Goal: Participate in discussion: Engage in conversation with other users on a specific topic

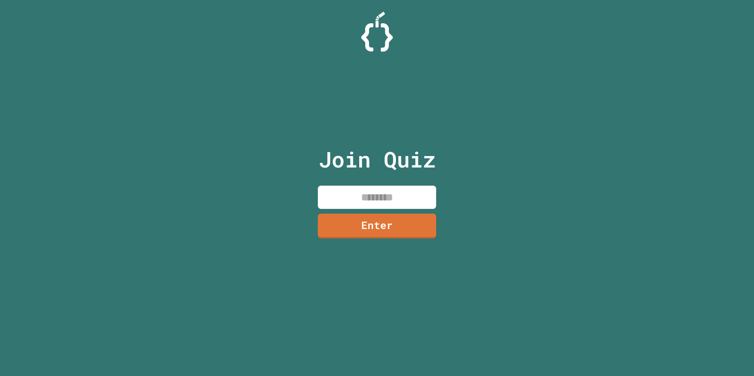
click at [402, 193] on input at bounding box center [377, 197] width 118 height 23
type input "********"
click at [405, 223] on link "Enter" at bounding box center [377, 225] width 108 height 26
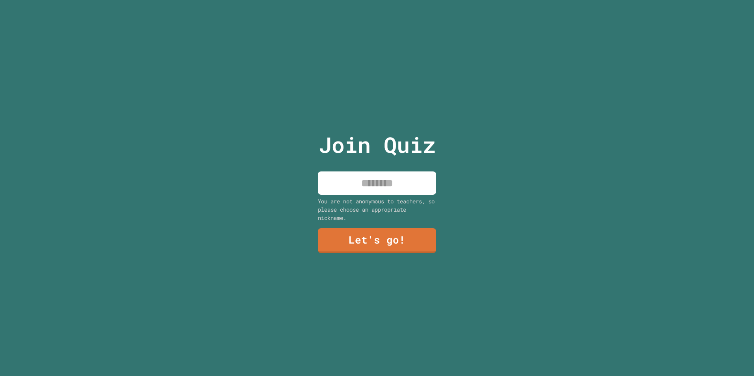
click at [383, 172] on input at bounding box center [377, 183] width 118 height 23
type input "****"
click at [389, 242] on link "Let's go!" at bounding box center [377, 240] width 118 height 26
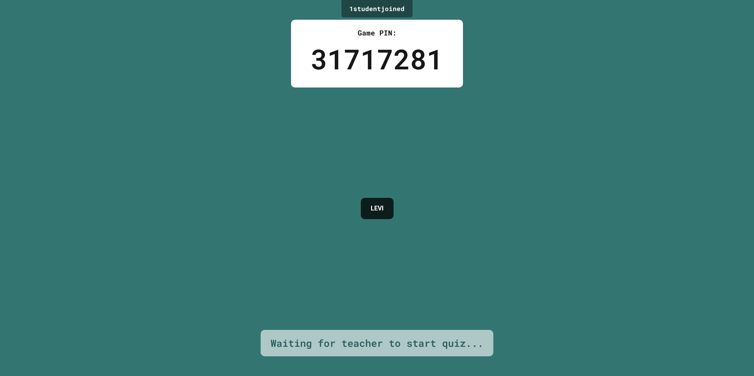
click at [527, 121] on div "1 student joined Game PIN: 31717281 LEVI Waiting for teacher to start quiz..." at bounding box center [377, 188] width 754 height 376
click at [516, 88] on div "1 student joined Game PIN: 31717281 LEVI Waiting for teacher to start quiz..." at bounding box center [377, 188] width 754 height 376
click at [337, 138] on div "1 student joined Game PIN: 31717281 LEVI Waiting for teacher to start quiz..." at bounding box center [377, 188] width 754 height 376
click at [432, 109] on div "1 student joined Game PIN: 31717281 LEVI Waiting for teacher to start quiz..." at bounding box center [377, 188] width 754 height 376
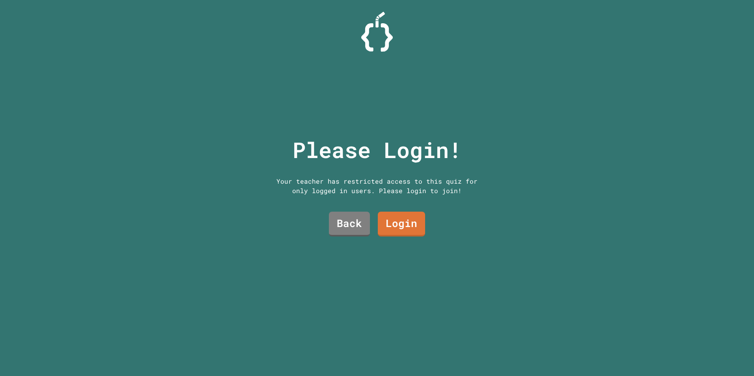
click at [278, 122] on div "Please Login! Your teacher has restricted access to this quiz for only logged i…" at bounding box center [376, 188] width 241 height 376
click at [353, 219] on link "Back" at bounding box center [350, 224] width 42 height 26
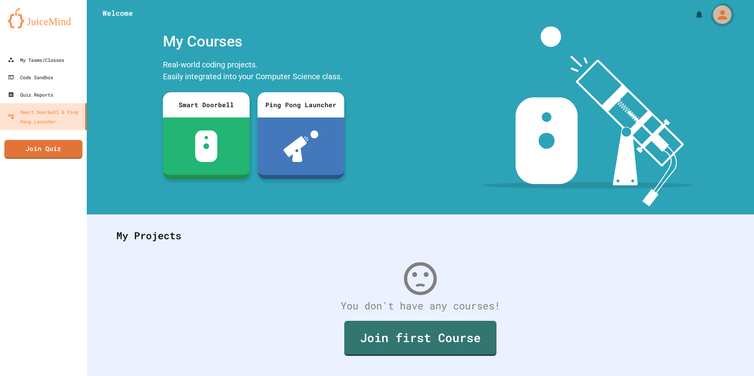
click at [718, 19] on icon "My Account" at bounding box center [722, 14] width 9 height 9
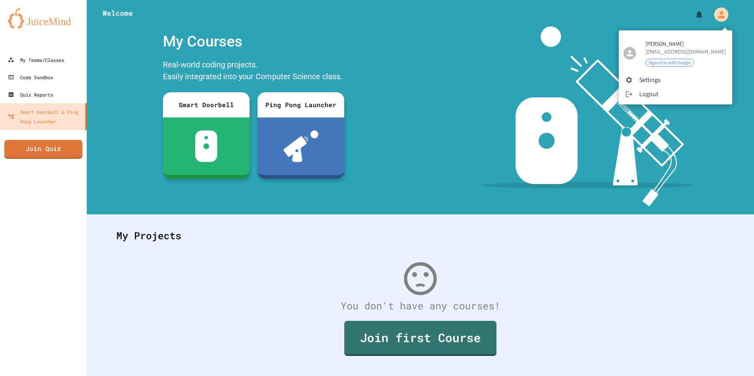
click at [645, 91] on li "Logout" at bounding box center [676, 94] width 114 height 14
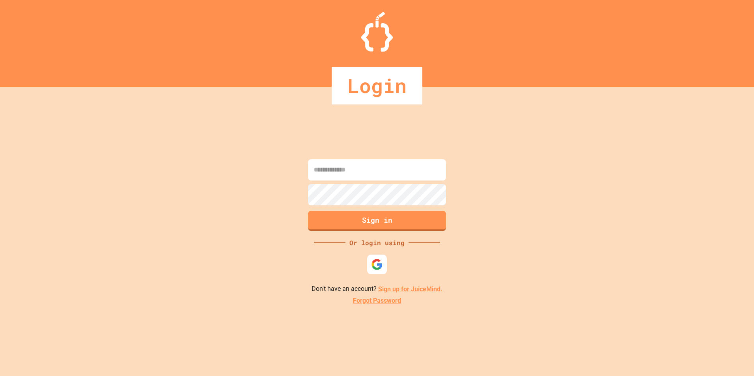
click at [368, 173] on input at bounding box center [377, 169] width 138 height 21
click at [276, 203] on div "Sign in Or login using Don't have an account? Sign up for JuiceMind. Forgot Pas…" at bounding box center [377, 232] width 754 height 290
click at [379, 268] on img at bounding box center [377, 264] width 13 height 13
click at [375, 168] on input at bounding box center [377, 169] width 138 height 21
click at [393, 223] on button "Sign in" at bounding box center [377, 220] width 141 height 21
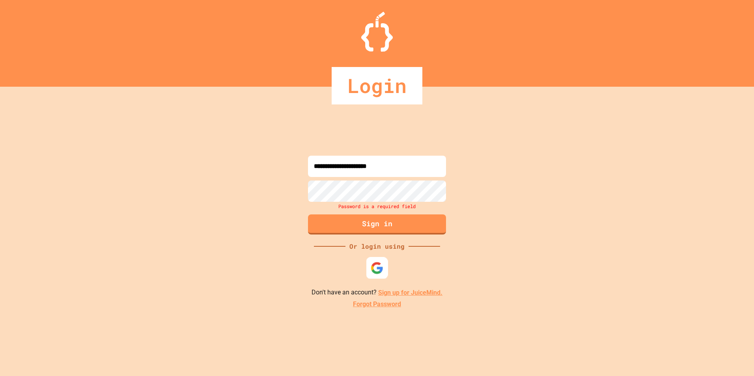
click at [371, 263] on img at bounding box center [377, 268] width 13 height 13
click at [366, 164] on input "**********" at bounding box center [377, 166] width 138 height 21
click at [277, 184] on div "**********" at bounding box center [377, 232] width 754 height 290
click at [353, 166] on input "**********" at bounding box center [377, 166] width 138 height 21
click at [464, 178] on div "**********" at bounding box center [377, 232] width 754 height 290
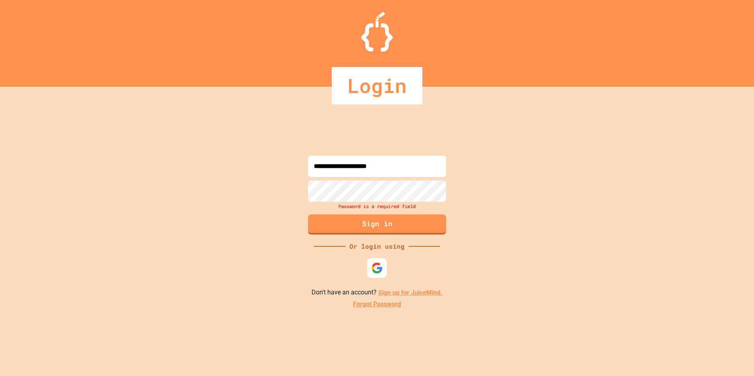
click at [352, 168] on input "**********" at bounding box center [377, 166] width 138 height 21
click at [351, 167] on input "**********" at bounding box center [377, 166] width 138 height 21
click at [352, 166] on input "**********" at bounding box center [377, 166] width 138 height 21
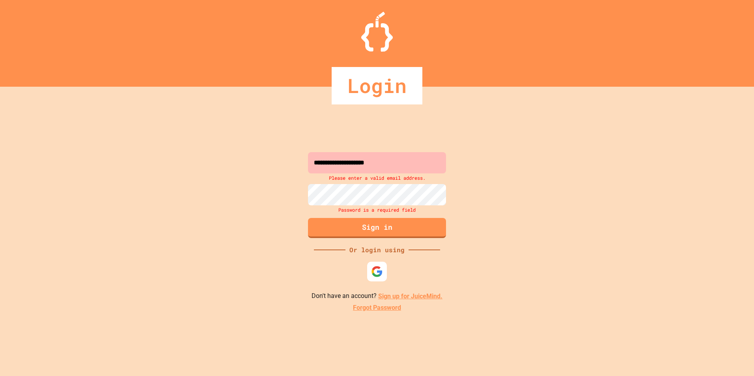
type input "**********"
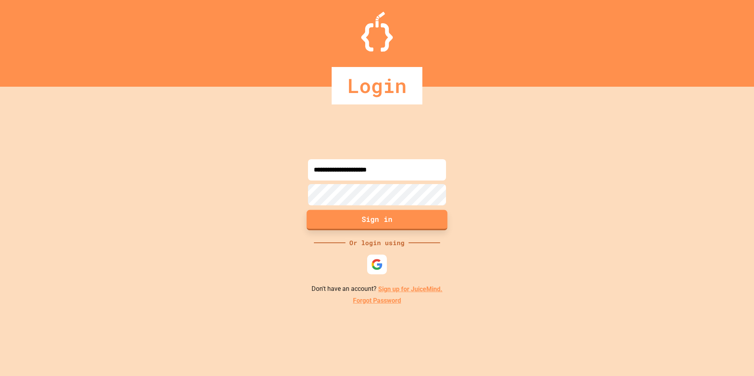
click at [416, 228] on button "Sign in" at bounding box center [377, 220] width 141 height 21
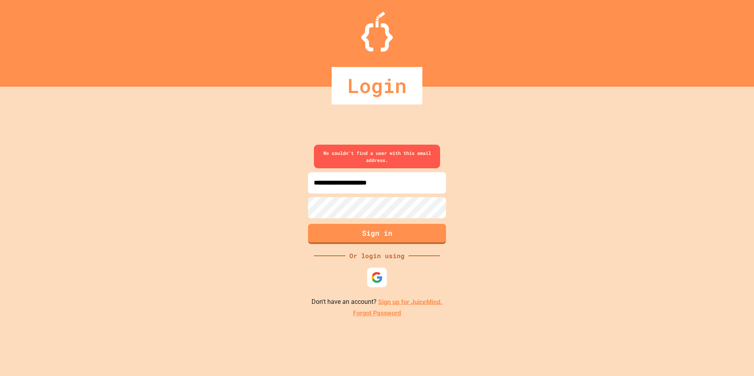
click at [374, 233] on button "Sign in" at bounding box center [377, 234] width 138 height 20
click at [383, 302] on link "Sign up for JuiceMind." at bounding box center [410, 301] width 64 height 7
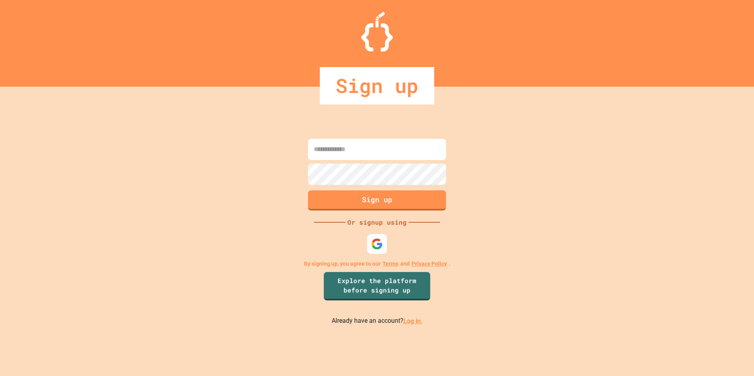
click at [338, 154] on input at bounding box center [377, 149] width 138 height 21
type input "**********"
click at [357, 198] on button "Sign up" at bounding box center [377, 200] width 141 height 21
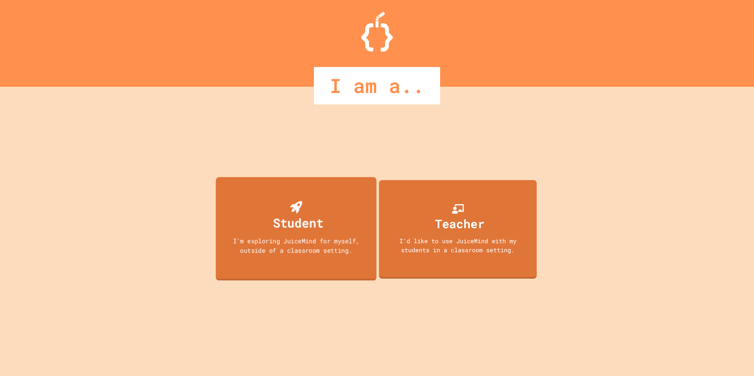
click at [323, 202] on div "Student" at bounding box center [296, 216] width 55 height 31
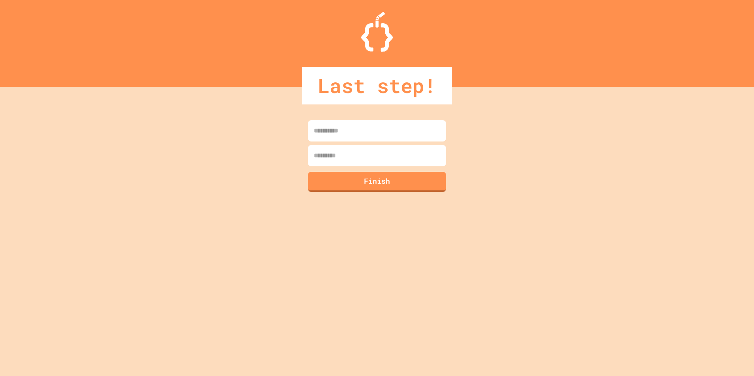
click at [336, 136] on input at bounding box center [377, 130] width 138 height 21
type input "****"
click at [351, 153] on input at bounding box center [377, 155] width 138 height 21
type input "*"
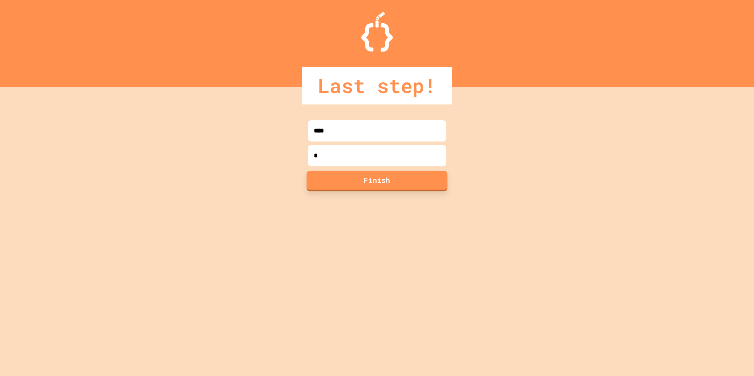
click at [357, 177] on button "Finish" at bounding box center [377, 181] width 141 height 21
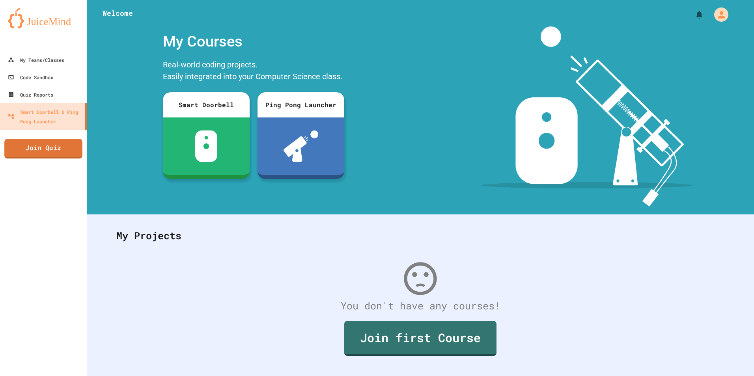
click at [69, 155] on link "Join Quiz" at bounding box center [43, 149] width 78 height 20
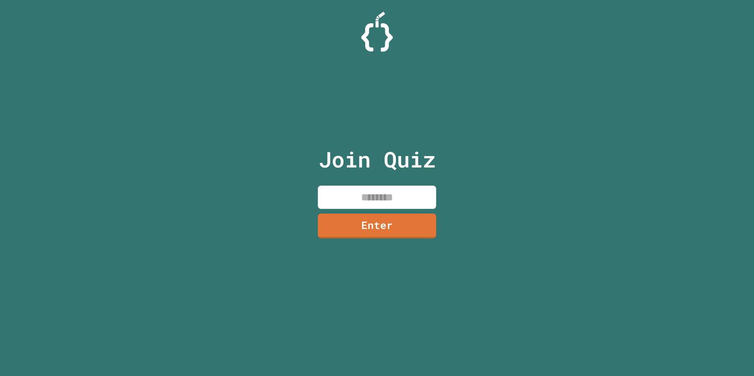
click at [357, 200] on input at bounding box center [377, 197] width 118 height 23
type input "********"
click at [381, 230] on link "Enter" at bounding box center [377, 225] width 120 height 25
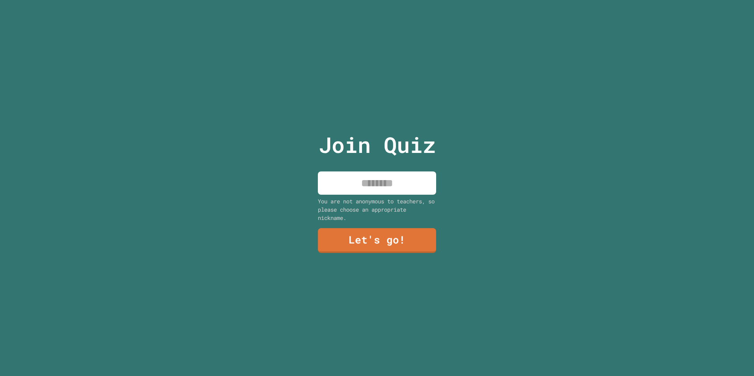
click at [363, 164] on div "Join Quiz You are not anonymous to teachers, so please choose an appropriate ni…" at bounding box center [377, 188] width 133 height 376
click at [363, 172] on input at bounding box center [377, 183] width 118 height 23
click at [418, 224] on div "Join Quiz **** You are not anonymous to teachers, so please choose an appropria…" at bounding box center [377, 188] width 133 height 376
click at [417, 231] on link "Let's go!" at bounding box center [377, 240] width 120 height 25
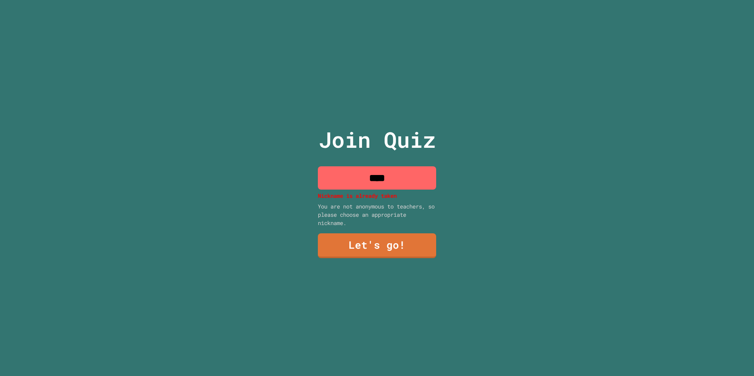
click at [382, 176] on input "****" at bounding box center [377, 177] width 118 height 23
click at [386, 174] on input "****" at bounding box center [377, 177] width 118 height 23
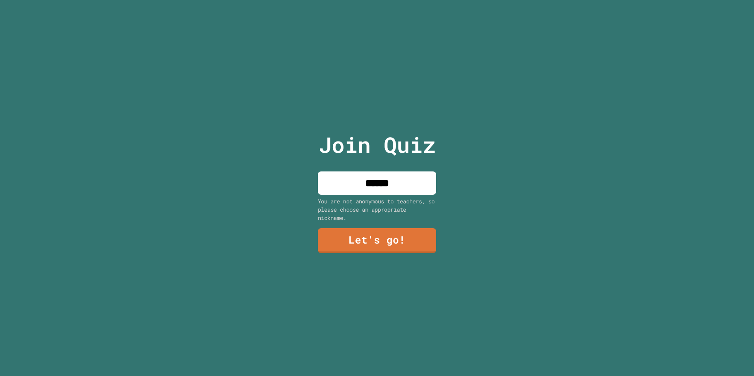
type input "******"
click at [384, 230] on link "Let's go!" at bounding box center [377, 240] width 112 height 26
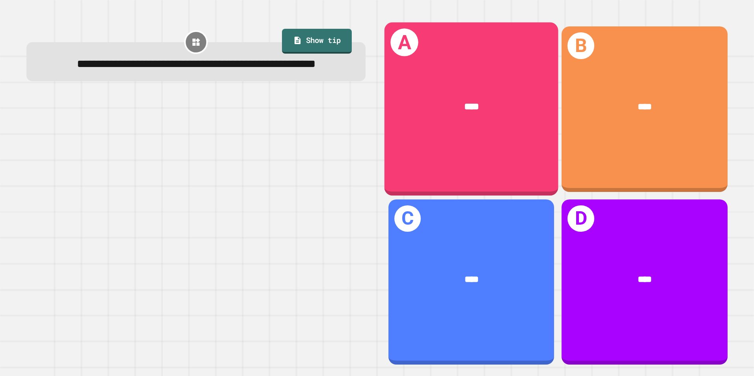
click at [485, 106] on div "****" at bounding box center [472, 107] width 136 height 15
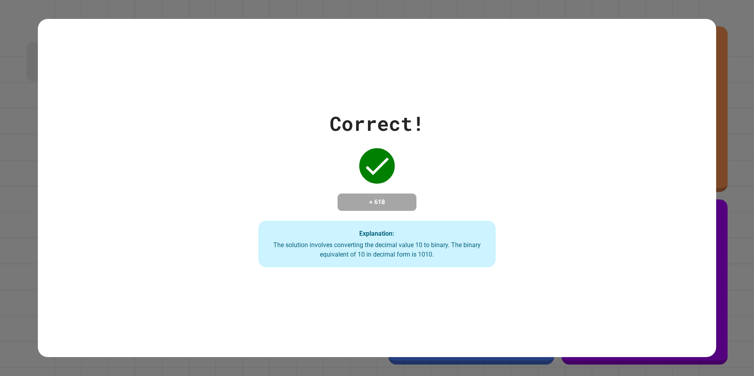
click at [450, 167] on div "Correct! + 618 Explanation: The solution involves converting the decimal value …" at bounding box center [376, 188] width 339 height 159
click at [732, 143] on div "Correct! + 618 Explanation: The solution involves converting the decimal value …" at bounding box center [377, 188] width 754 height 376
drag, startPoint x: 619, startPoint y: 155, endPoint x: 433, endPoint y: 152, distance: 185.4
click at [457, 150] on div "Correct! + 618 Explanation: The solution involves converting the decimal value …" at bounding box center [377, 188] width 679 height 159
click at [517, 210] on div "Correct! + 618 Explanation: The solution involves converting the decimal value …" at bounding box center [376, 188] width 339 height 159
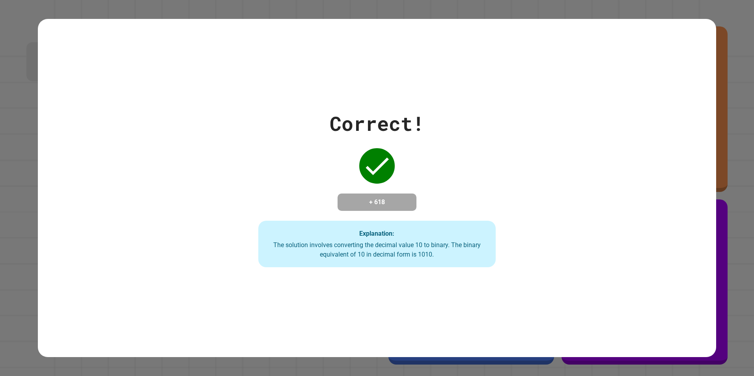
click at [517, 210] on div "Correct! + 618 Explanation: The solution involves converting the decimal value …" at bounding box center [376, 188] width 339 height 159
click at [518, 209] on div "Correct! + 618 Explanation: The solution involves converting the decimal value …" at bounding box center [376, 188] width 339 height 159
click at [517, 209] on div "Correct! + 618 Explanation: The solution involves converting the decimal value …" at bounding box center [376, 188] width 339 height 159
click at [542, 259] on div "Correct! + 618 Explanation: The solution involves converting the decimal value …" at bounding box center [376, 188] width 339 height 159
click at [486, 190] on div "Correct! + 618 Explanation: The solution involves converting the decimal value …" at bounding box center [376, 188] width 339 height 159
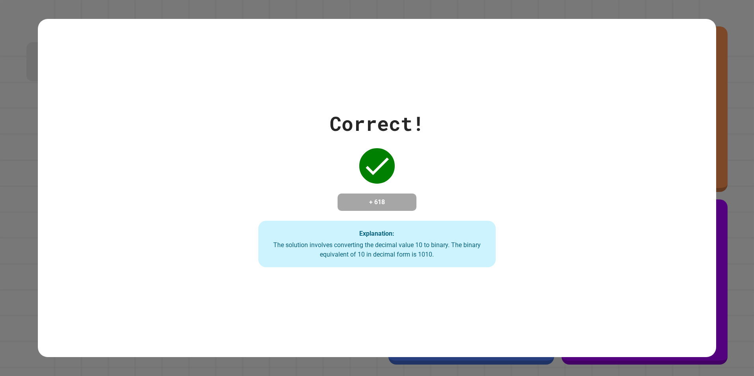
click at [293, 117] on div "Correct! + 618 Explanation: The solution involves converting the decimal value …" at bounding box center [376, 188] width 339 height 159
click at [550, 169] on div "Correct! + 618 Explanation: The solution involves converting the decimal value …" at bounding box center [377, 188] width 679 height 159
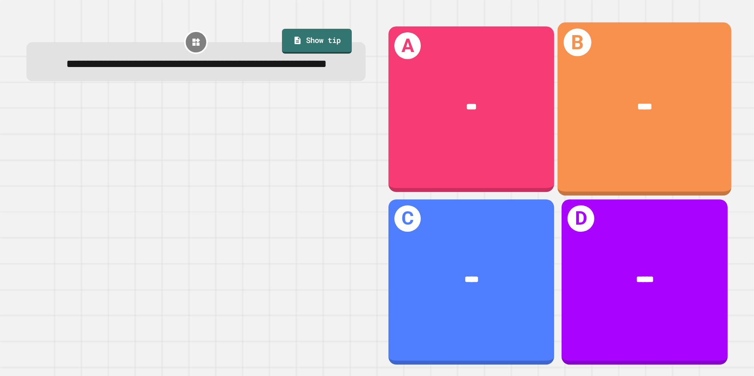
click at [613, 142] on div "B ****" at bounding box center [645, 109] width 174 height 174
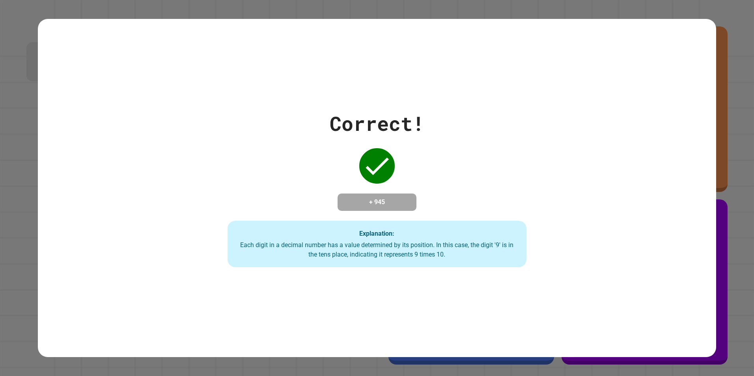
click at [332, 196] on div "Correct! + 945 Explanation: Each digit in a decimal number has a value determin…" at bounding box center [377, 188] width 428 height 159
click at [318, 172] on div "Correct! + 945 Explanation: Each digit in a decimal number has a value determin…" at bounding box center [377, 188] width 428 height 159
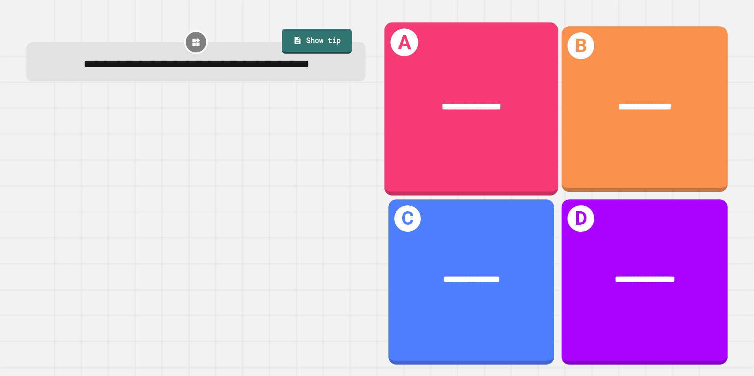
click at [454, 150] on div "**********" at bounding box center [472, 109] width 174 height 174
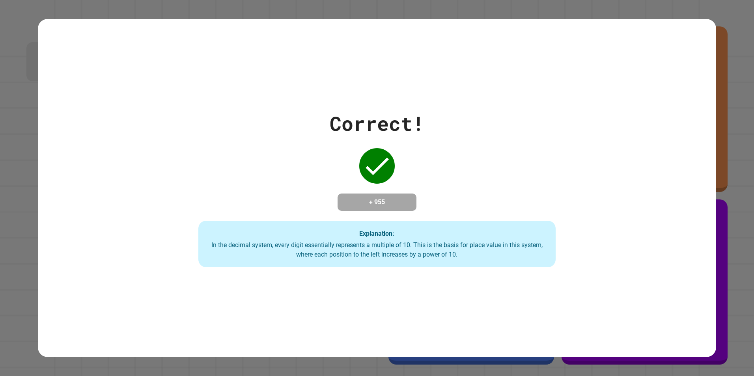
click at [238, 131] on div "Correct! + 955 Explanation: In the decimal system, every digit essentially repr…" at bounding box center [377, 188] width 510 height 159
click at [220, 122] on div "Correct! + 955 Explanation: In the decimal system, every digit essentially repr…" at bounding box center [377, 188] width 510 height 159
click at [230, 148] on div "Correct! + 955 Explanation: In the decimal system, every digit essentially repr…" at bounding box center [377, 188] width 510 height 159
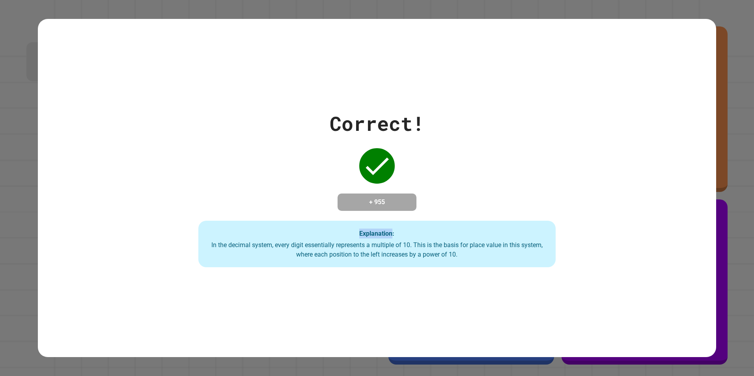
click at [230, 148] on div "Correct! + 955 Explanation: In the decimal system, every digit essentially repr…" at bounding box center [377, 188] width 510 height 159
click at [231, 148] on div "Correct! + 955 Explanation: In the decimal system, every digit essentially repr…" at bounding box center [377, 188] width 510 height 159
click at [547, 115] on div "Correct! + 955 Explanation: In the decimal system, every digit essentially repr…" at bounding box center [377, 188] width 510 height 159
click at [544, 112] on div "Correct! + 955 Explanation: In the decimal system, every digit essentially repr…" at bounding box center [377, 188] width 510 height 159
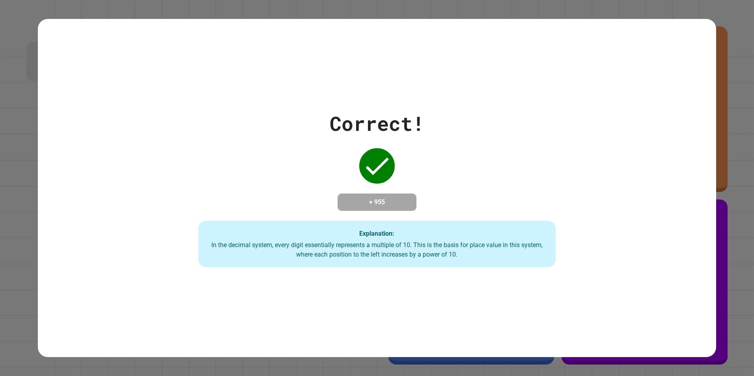
drag, startPoint x: 363, startPoint y: 155, endPoint x: 212, endPoint y: 138, distance: 152.0
click at [238, 143] on div "Correct! + 955 Explanation: In the decimal system, every digit essentially repr…" at bounding box center [377, 188] width 510 height 159
drag, startPoint x: 224, startPoint y: 141, endPoint x: 364, endPoint y: 136, distance: 140.1
click at [364, 136] on div "Correct! + 955 Explanation: In the decimal system, every digit essentially repr…" at bounding box center [377, 188] width 510 height 159
drag, startPoint x: 364, startPoint y: 136, endPoint x: 368, endPoint y: 130, distance: 7.2
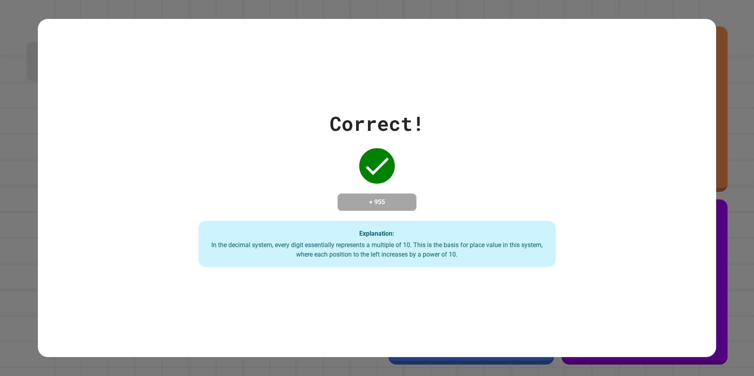
click at [367, 131] on div "Correct!" at bounding box center [377, 124] width 95 height 30
drag, startPoint x: 368, startPoint y: 128, endPoint x: 364, endPoint y: 126, distance: 4.6
click at [367, 128] on div "Correct!" at bounding box center [377, 124] width 95 height 30
click at [369, 111] on div "Correct! + 955 Explanation: In the decimal system, every digit essentially repr…" at bounding box center [377, 188] width 510 height 159
click at [278, 109] on div "Correct! + 955 Explanation: In the decimal system, every digit essentially repr…" at bounding box center [377, 188] width 510 height 159
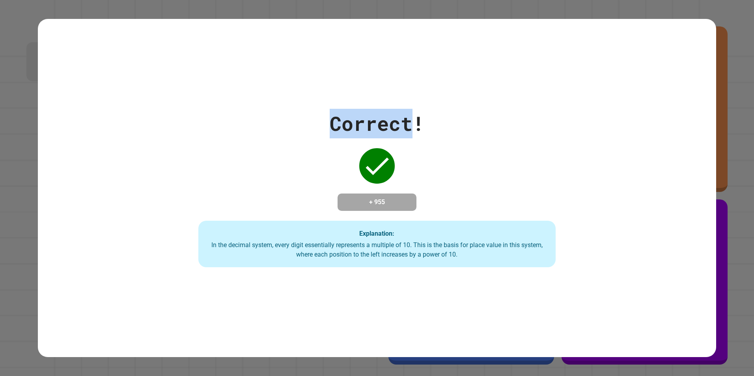
click at [278, 109] on div "Correct! + 955 Explanation: In the decimal system, every digit essentially repr…" at bounding box center [377, 188] width 510 height 159
click at [277, 109] on div "Correct! + 955 Explanation: In the decimal system, every digit essentially repr…" at bounding box center [377, 188] width 510 height 159
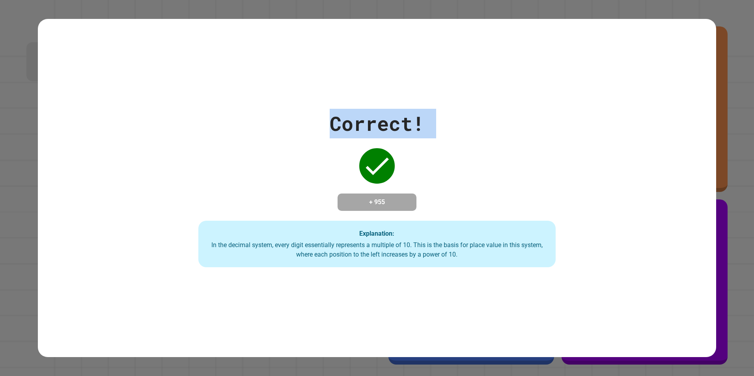
click at [277, 109] on div "Correct! + 955 Explanation: In the decimal system, every digit essentially repr…" at bounding box center [377, 188] width 510 height 159
click at [278, 109] on div "Correct! + 955 Explanation: In the decimal system, every digit essentially repr…" at bounding box center [377, 188] width 510 height 159
click at [279, 109] on div "Correct! + 955 Explanation: In the decimal system, every digit essentially repr…" at bounding box center [377, 188] width 510 height 159
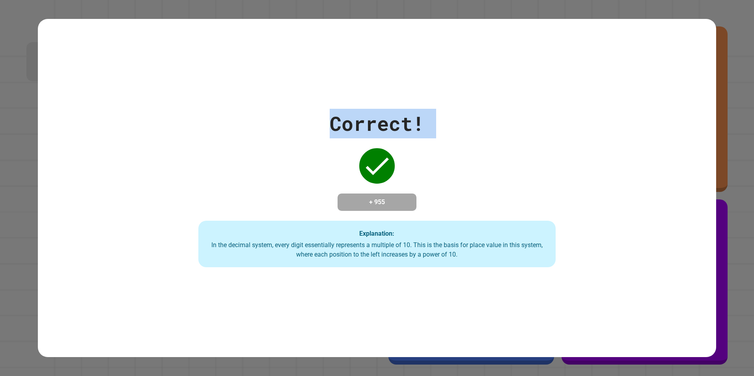
click at [279, 109] on div "Correct! + 955 Explanation: In the decimal system, every digit essentially repr…" at bounding box center [377, 188] width 510 height 159
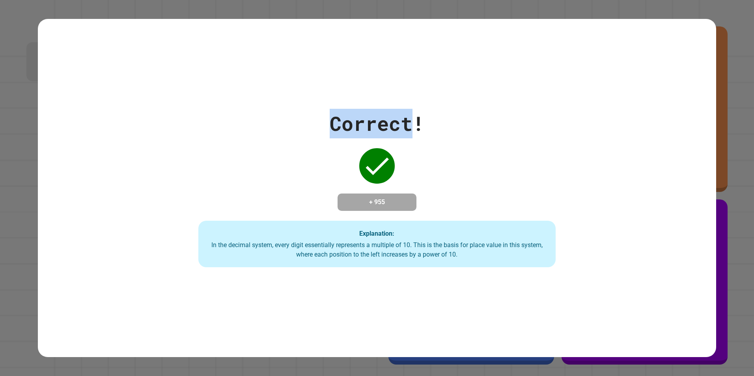
click at [280, 101] on div "Correct! + 955 Explanation: In the decimal system, every digit essentially repr…" at bounding box center [377, 188] width 679 height 339
drag, startPoint x: 284, startPoint y: 99, endPoint x: 292, endPoint y: 108, distance: 12.0
click at [287, 102] on div "Correct! + 955 Explanation: In the decimal system, every digit essentially repr…" at bounding box center [377, 188] width 679 height 339
click at [299, 114] on div "Correct! + 955 Explanation: In the decimal system, every digit essentially repr…" at bounding box center [377, 188] width 510 height 159
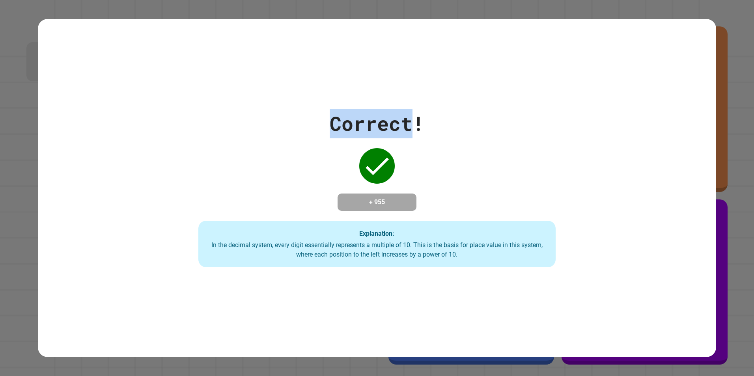
drag, startPoint x: 299, startPoint y: 114, endPoint x: 310, endPoint y: 121, distance: 12.6
click at [310, 121] on div "Correct! + 955 Explanation: In the decimal system, every digit essentially repr…" at bounding box center [377, 188] width 510 height 159
click at [326, 125] on div "Correct! + 955 Explanation: In the decimal system, every digit essentially repr…" at bounding box center [377, 188] width 510 height 159
click at [324, 130] on div "Correct! + 955 Explanation: In the decimal system, every digit essentially repr…" at bounding box center [377, 188] width 510 height 159
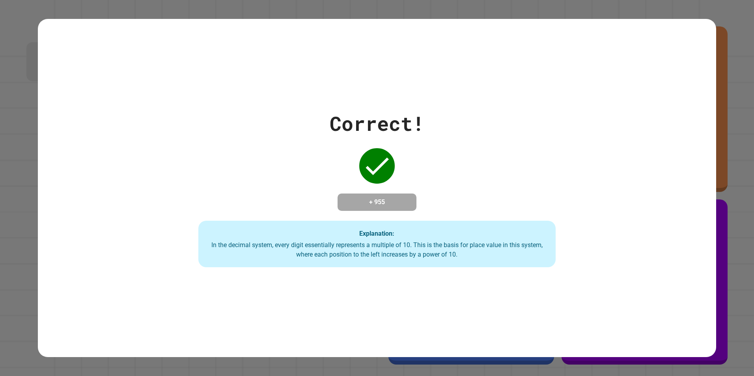
click at [324, 130] on div "Correct! + 955 Explanation: In the decimal system, every digit essentially repr…" at bounding box center [377, 188] width 510 height 159
drag, startPoint x: 323, startPoint y: 134, endPoint x: 331, endPoint y: 133, distance: 7.9
click at [330, 133] on div "Correct! + 955 Explanation: In the decimal system, every digit essentially repr…" at bounding box center [377, 188] width 510 height 159
click at [329, 132] on div "Correct! + 955 Explanation: In the decimal system, every digit essentially repr…" at bounding box center [377, 188] width 510 height 159
click at [333, 134] on div "Correct! + 955 Explanation: In the decimal system, every digit essentially repr…" at bounding box center [377, 188] width 510 height 159
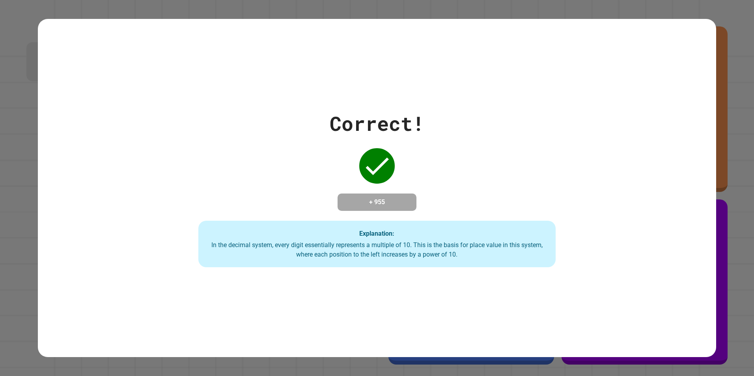
click at [350, 111] on div "Correct!" at bounding box center [377, 124] width 95 height 30
click at [348, 111] on div "Correct!" at bounding box center [377, 124] width 95 height 30
click at [349, 109] on div "Correct!" at bounding box center [377, 124] width 95 height 30
click at [350, 109] on div "Correct!" at bounding box center [377, 124] width 95 height 30
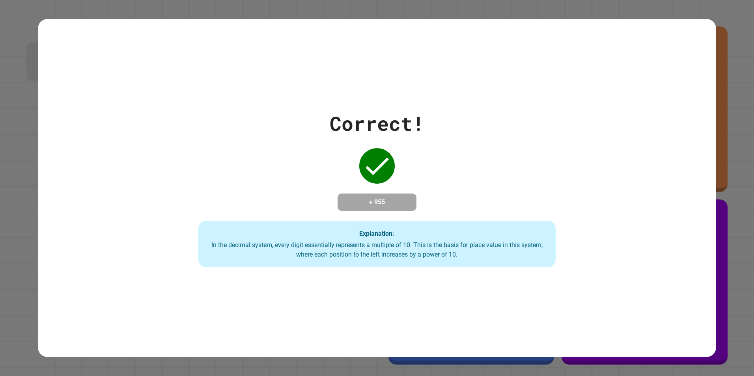
click at [353, 109] on div "Correct!" at bounding box center [377, 124] width 95 height 30
click at [354, 109] on div "Correct!" at bounding box center [377, 124] width 95 height 30
click at [358, 109] on div "Correct!" at bounding box center [377, 124] width 95 height 30
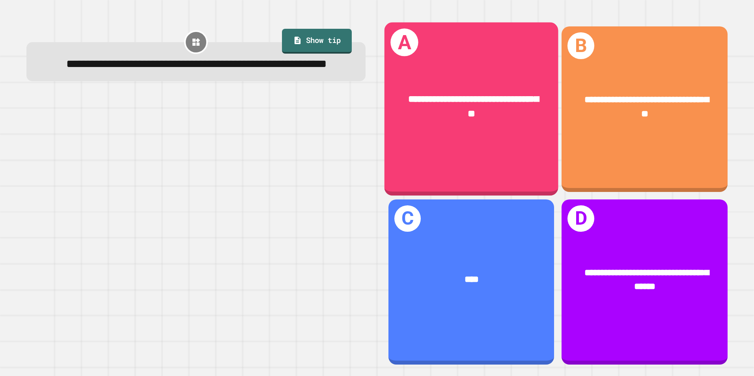
click at [463, 145] on div "**********" at bounding box center [472, 109] width 174 height 174
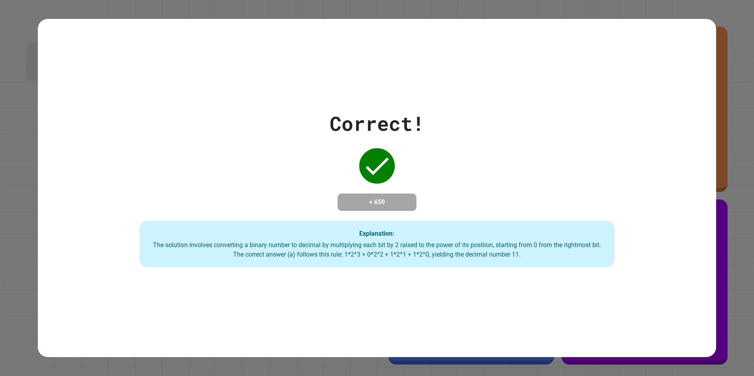
click at [445, 161] on div "Correct! + 659 Explanation: The solution involves converting a binary number to…" at bounding box center [377, 188] width 679 height 159
click at [445, 166] on div "Correct! + 659 Explanation: The solution involves converting a binary number to…" at bounding box center [377, 188] width 679 height 159
click at [128, 146] on div "Correct! + 659 Explanation: The solution involves converting a binary number to…" at bounding box center [377, 188] width 679 height 159
click at [254, 135] on div "Correct! + 659 Explanation: The solution involves converting a binary number to…" at bounding box center [377, 188] width 679 height 159
drag, startPoint x: 91, startPoint y: 140, endPoint x: 246, endPoint y: 151, distance: 155.8
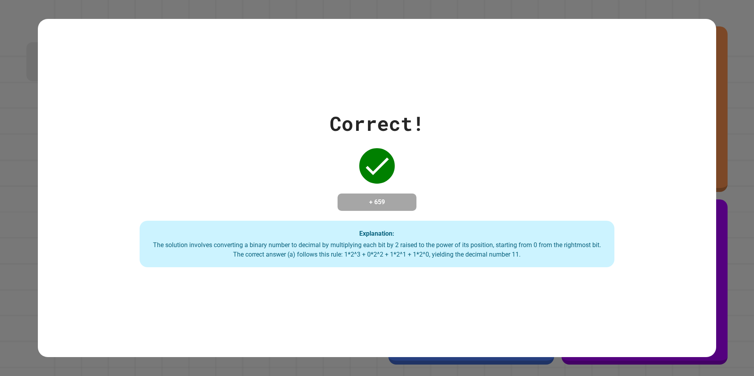
click at [215, 150] on div "Correct! + 659 Explanation: The solution involves converting a binary number to…" at bounding box center [377, 188] width 679 height 159
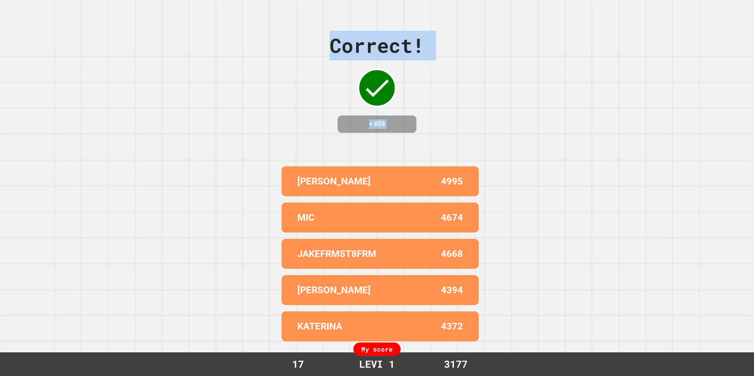
drag, startPoint x: 671, startPoint y: 166, endPoint x: 279, endPoint y: 153, distance: 392.3
drag, startPoint x: 279, startPoint y: 153, endPoint x: 264, endPoint y: 150, distance: 15.2
click at [264, 150] on div "Correct! + 659 [PERSON_NAME] 4995 MIC 4674 JAKEFRMST8FRM 4668 [PERSON_NAME] 439…" at bounding box center [377, 188] width 754 height 376
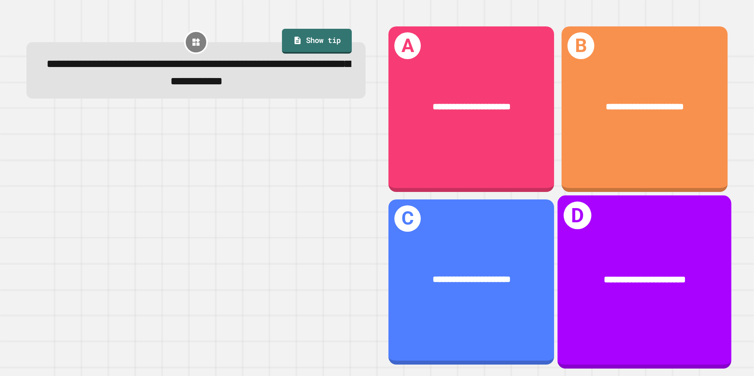
click at [614, 254] on div "**********" at bounding box center [645, 280] width 174 height 52
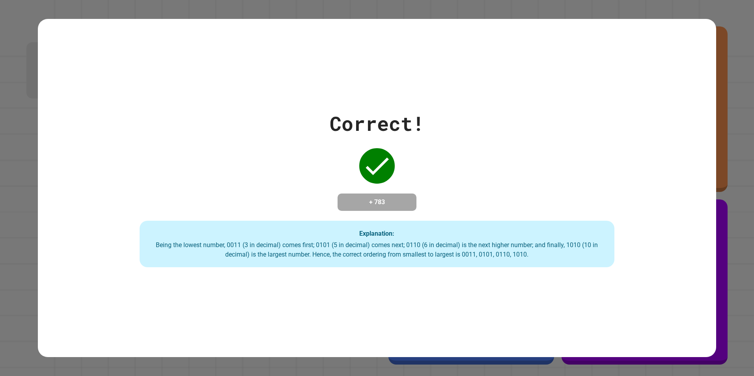
click at [426, 204] on div "Correct! + 783 Explanation: Being the lowest number, 0011 (3 in decimal) comes …" at bounding box center [377, 188] width 679 height 159
click at [390, 133] on div "Correct! + 783 Explanation: Being the lowest number, 0011 (3 in decimal) comes …" at bounding box center [377, 188] width 679 height 159
click at [274, 125] on div "Correct! + 783 Explanation: Being the lowest number, 0011 (3 in decimal) comes …" at bounding box center [377, 188] width 679 height 159
click at [280, 126] on div "Correct! + 783 Explanation: Being the lowest number, 0011 (3 in decimal) comes …" at bounding box center [377, 188] width 679 height 159
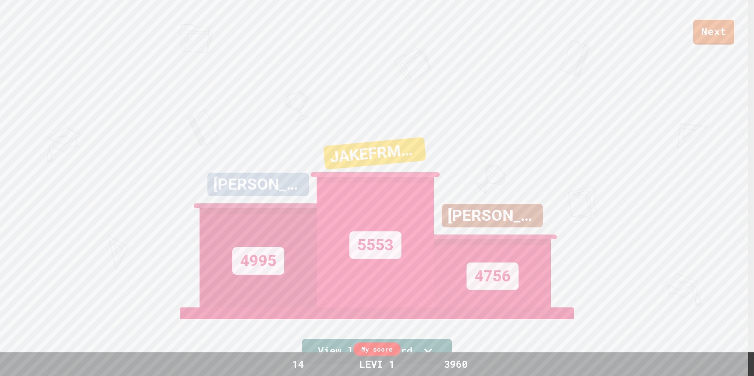
click at [308, 102] on div "Next [PERSON_NAME] 4995 JAKEFRMST8FRM 5553 JAKE 4756 View leaderboard" at bounding box center [377, 188] width 754 height 376
click at [632, 27] on div "Next" at bounding box center [377, 22] width 754 height 45
click at [582, 142] on div "Next [PERSON_NAME] 4995 JAKEFRMST8FRM 5553 JAKE 4756 View leaderboard" at bounding box center [377, 188] width 754 height 376
click at [471, 110] on div "JAKE 4756" at bounding box center [492, 208] width 117 height 197
click at [303, 94] on div "Next [PERSON_NAME] 4995 JAKEFRMST8FRM 5553 JAKE 4756 View leaderboard" at bounding box center [377, 188] width 754 height 376
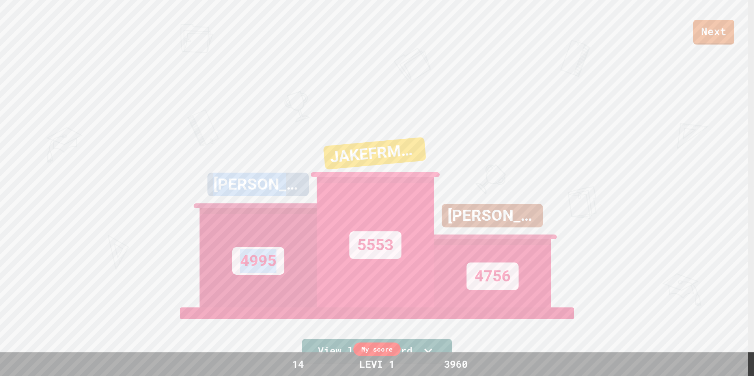
drag, startPoint x: 332, startPoint y: 86, endPoint x: 450, endPoint y: 95, distance: 119.1
click at [450, 95] on div "Next [PERSON_NAME] 4995 JAKEFRMST8FRM 5553 JAKE 4756 View leaderboard" at bounding box center [377, 188] width 754 height 376
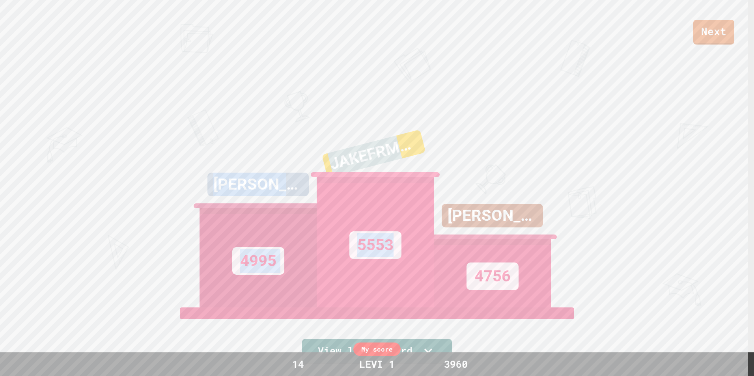
click at [431, 96] on div "Next [PERSON_NAME] 4995 JAKEFRMST8FRM 5553 JAKE 4756 View leaderboard" at bounding box center [377, 188] width 754 height 376
